Goal: Ask a question: Seek information or help from site administrators or community

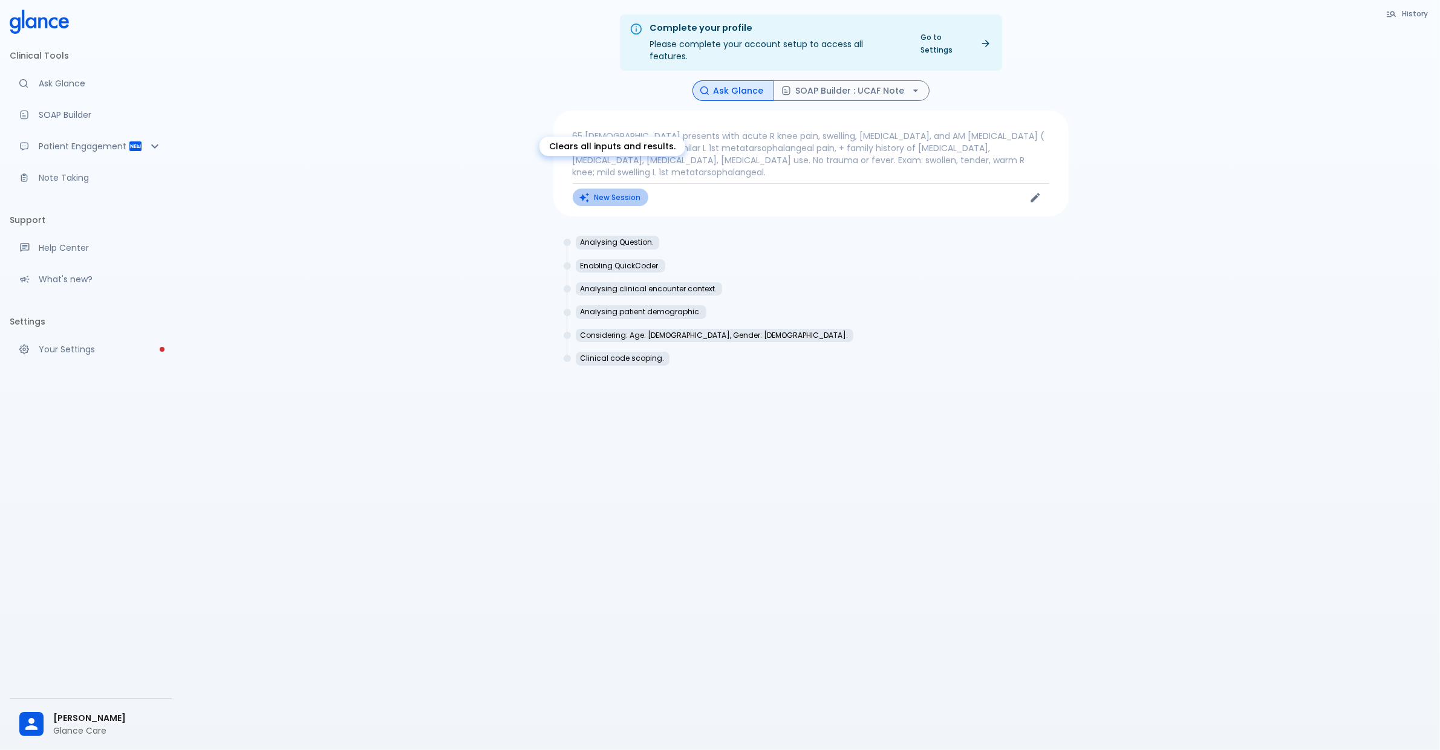
click at [614, 189] on button "New Session" at bounding box center [611, 198] width 76 height 18
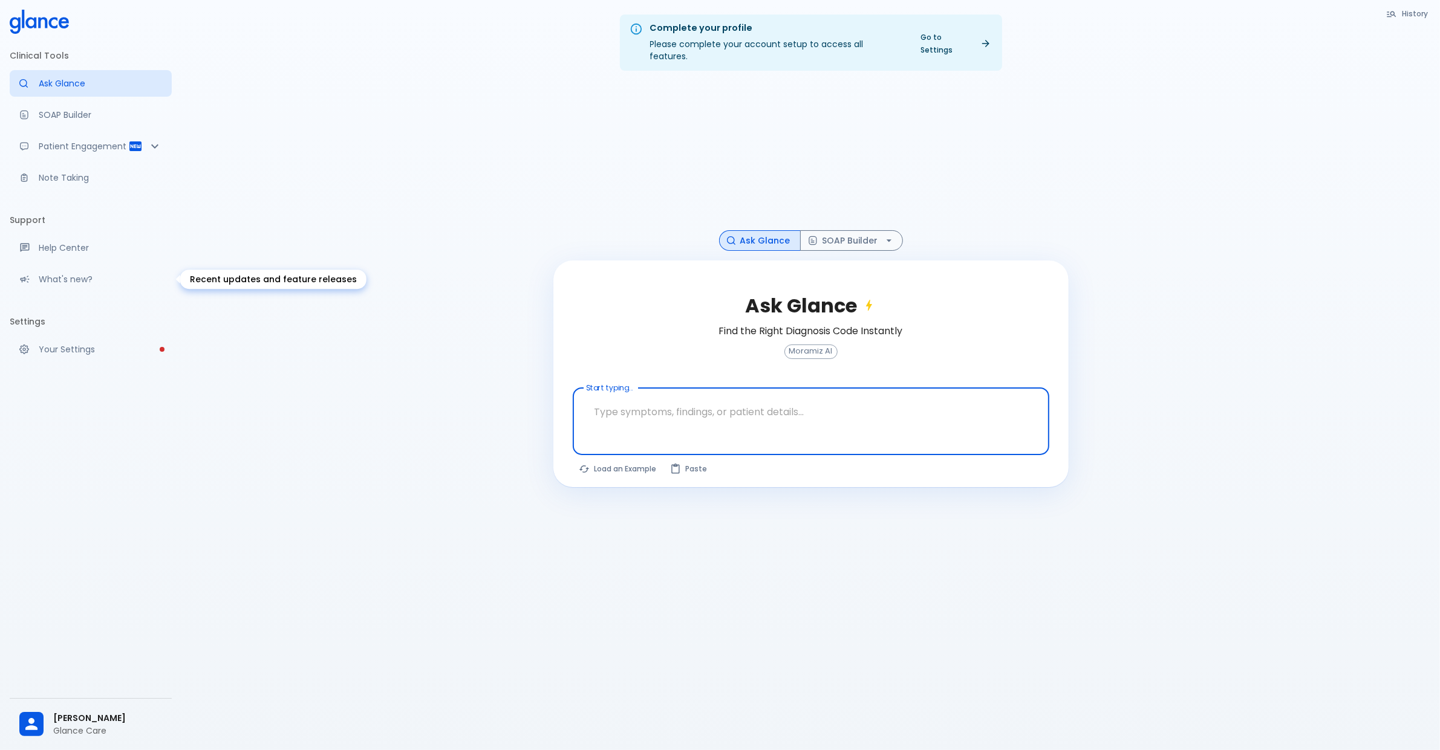
click at [95, 283] on p "What's new?" at bounding box center [100, 279] width 123 height 12
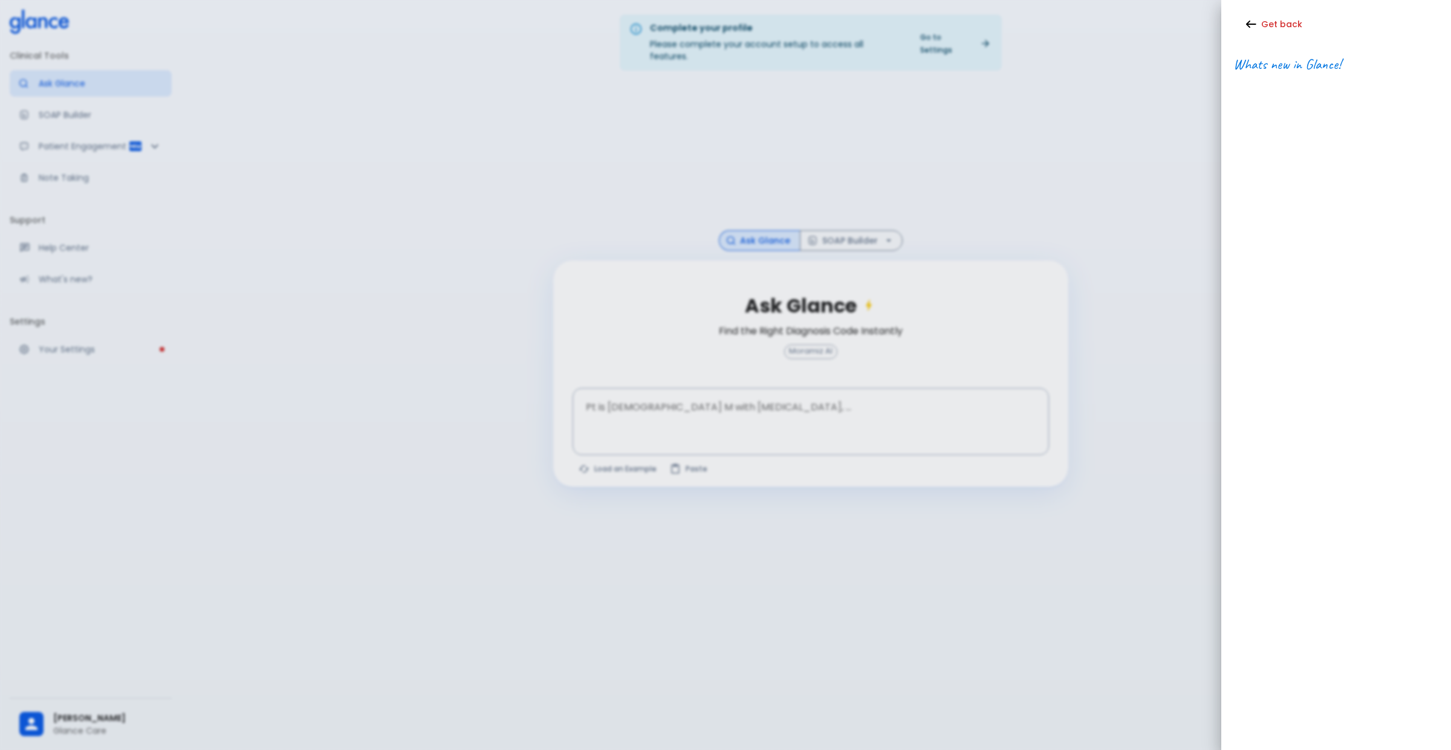
click at [95, 283] on div at bounding box center [725, 375] width 1451 height 750
